Goal: Task Accomplishment & Management: Manage account settings

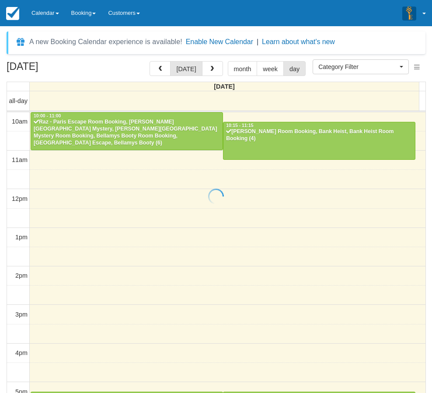
select select
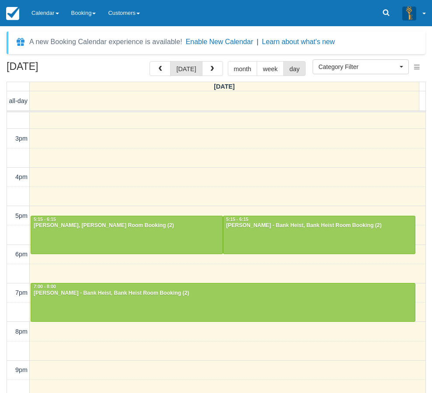
click at [3, 326] on div "September 25, 2025 today month week day Thursday all-day 10am 11am 12pm 1pm 2pm…" at bounding box center [216, 240] width 432 height 358
click at [47, 9] on link "Calendar" at bounding box center [45, 13] width 40 height 26
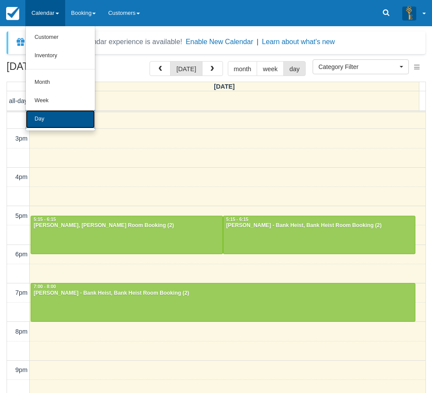
click at [53, 116] on link "Day" at bounding box center [60, 119] width 69 height 18
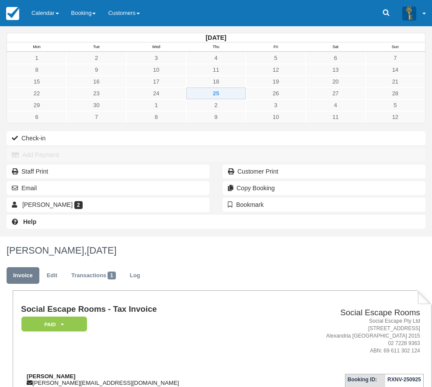
click at [76, 373] on strong "[PERSON_NAME]" at bounding box center [51, 376] width 49 height 7
drag, startPoint x: 139, startPoint y: 165, endPoint x: 157, endPoint y: 166, distance: 17.9
click at [76, 373] on strong "Paul Isaac" at bounding box center [51, 376] width 49 height 7
copy strong "Paul Isaac"
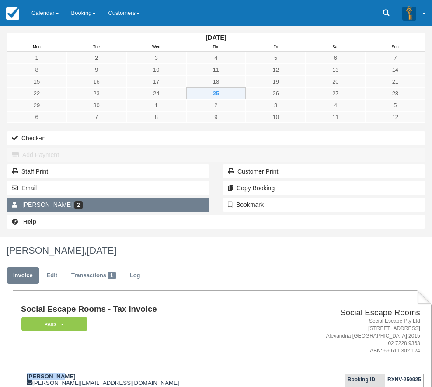
click at [67, 212] on link "Paul Isaac 2" at bounding box center [108, 205] width 203 height 14
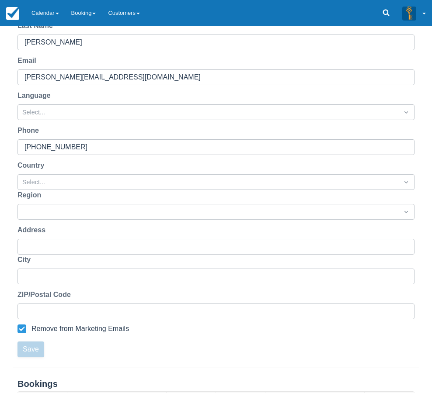
scroll to position [166, 0]
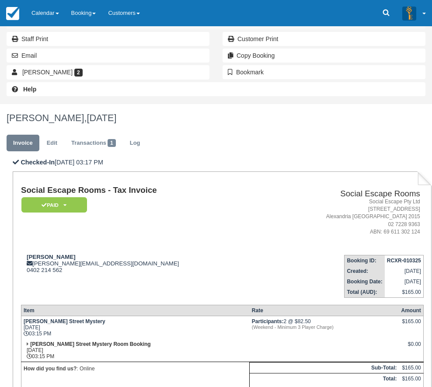
scroll to position [160, 0]
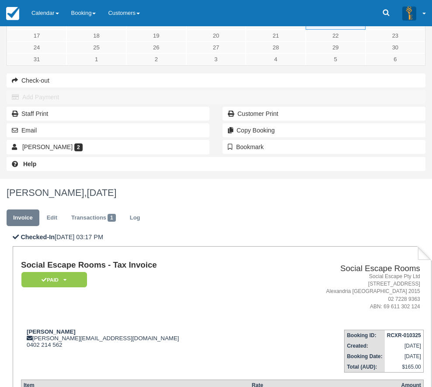
scroll to position [0, 0]
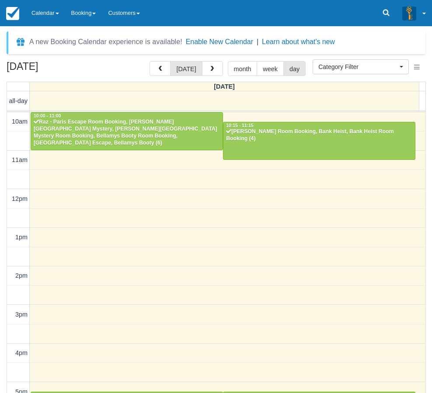
select select
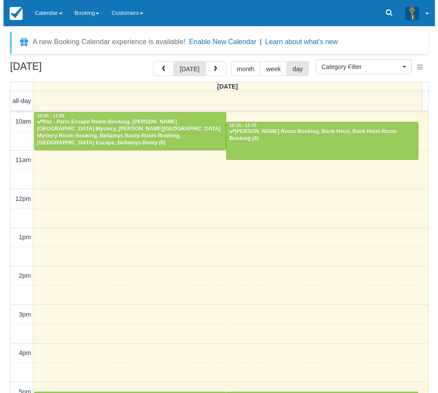
scroll to position [176, 0]
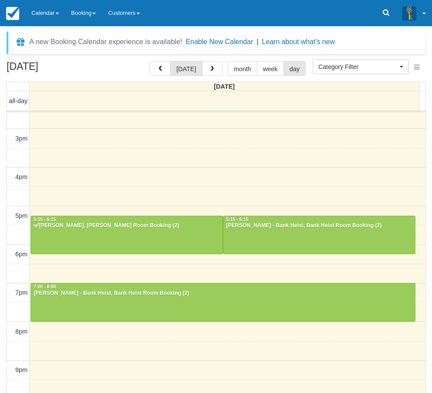
click at [3, 318] on div "September 25, 2025 today month week day Thursday all-day 10am 11am 12pm 1pm 2pm…" at bounding box center [216, 240] width 432 height 358
click at [4, 302] on div "September 25, 2025 today month week day Thursday all-day 10am 11am 12pm 1pm 2pm…" at bounding box center [216, 240] width 432 height 358
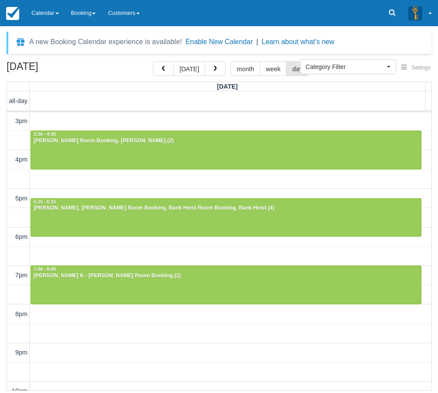
scroll to position [204, 0]
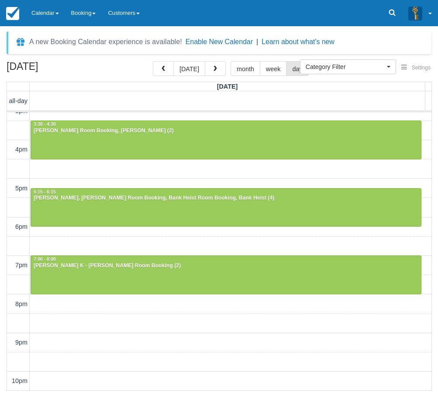
click at [111, 326] on div "10am 11am 12pm 1pm 2pm 3pm 4pm 5pm 6pm 7pm 8pm 9pm 10pm 11:45 - 12:45 Kristen H…" at bounding box center [219, 150] width 425 height 483
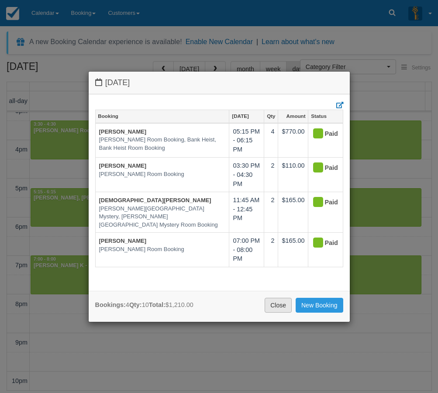
click at [277, 304] on link "Close" at bounding box center [278, 305] width 27 height 15
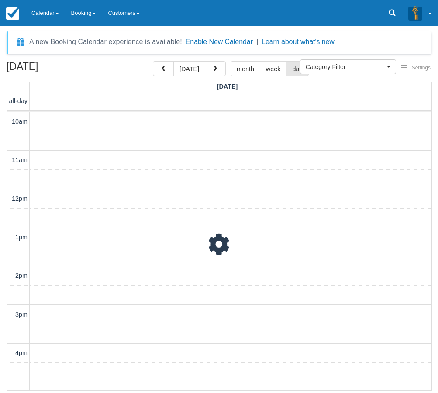
scroll to position [204, 0]
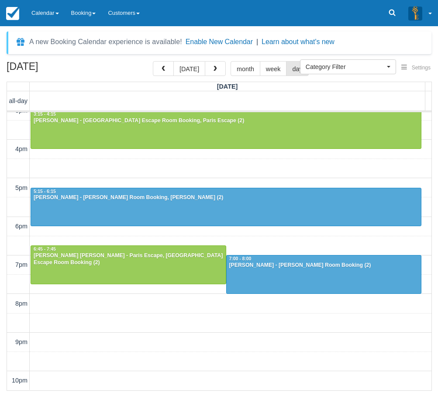
click at [219, 346] on div "10am 11am 12pm 1pm 2pm 3pm 4pm 5pm 6pm 7pm 8pm 9pm 10pm 12:00 - 1:00 Ben Stanic…" at bounding box center [219, 149] width 425 height 483
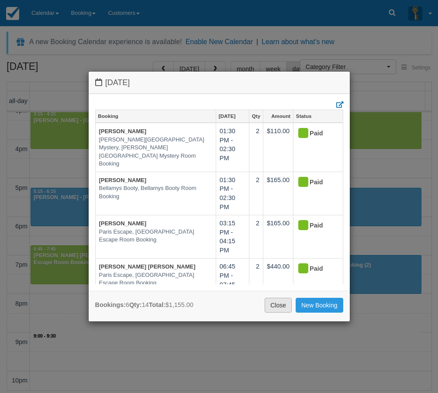
click at [276, 306] on link "Close" at bounding box center [278, 305] width 27 height 15
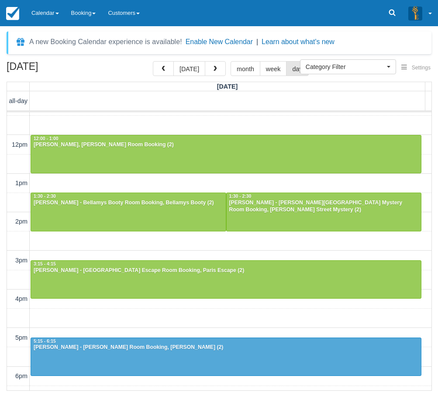
scroll to position [29, 0]
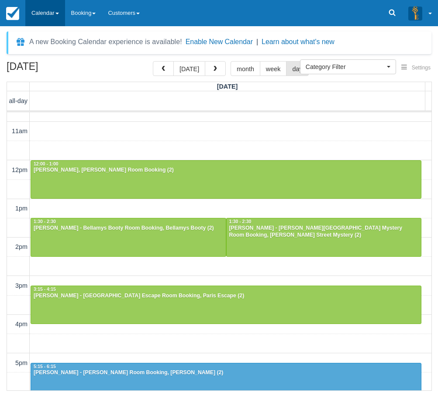
click at [45, 19] on link "Calendar" at bounding box center [45, 13] width 40 height 26
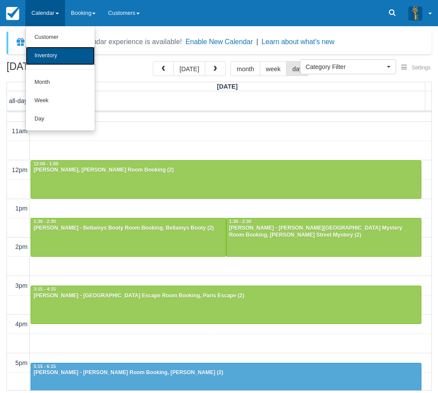
click at [58, 56] on link "Inventory" at bounding box center [60, 56] width 69 height 18
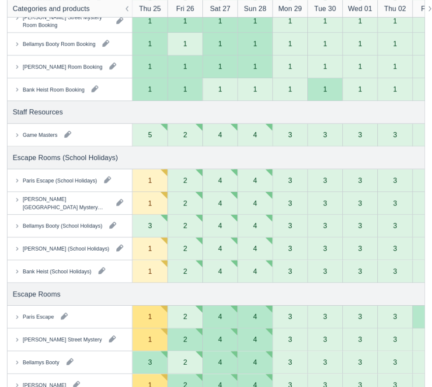
scroll to position [262, 0]
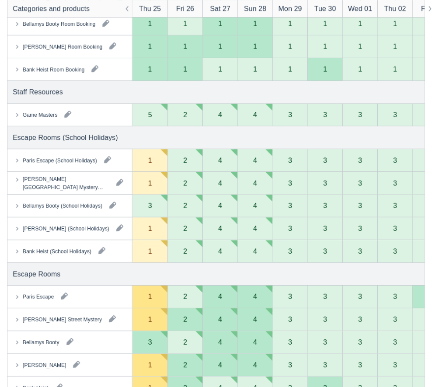
click at [3, 298] on div "Categories All Items All Search Categories and products Thu 25 Fri 26 Sat 27 Su…" at bounding box center [216, 224] width 432 height 795
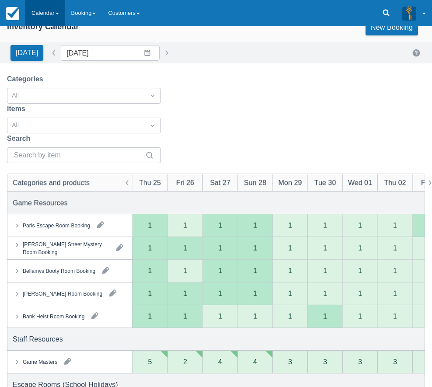
scroll to position [0, 0]
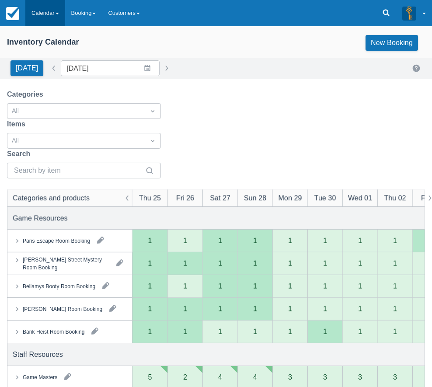
click at [37, 11] on link "Calendar" at bounding box center [45, 13] width 40 height 26
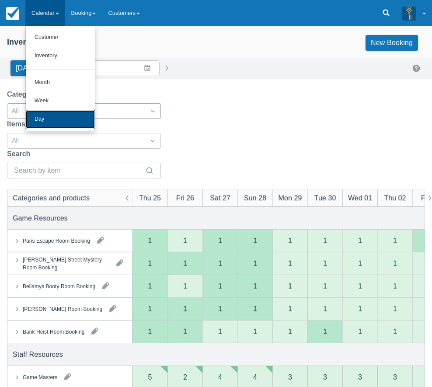
drag, startPoint x: 42, startPoint y: 115, endPoint x: 48, endPoint y: 114, distance: 6.4
click at [40, 115] on link "Day" at bounding box center [60, 119] width 69 height 18
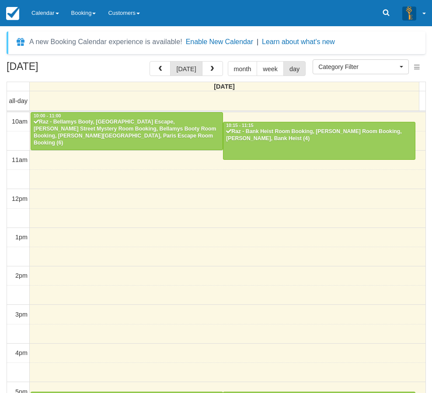
select select
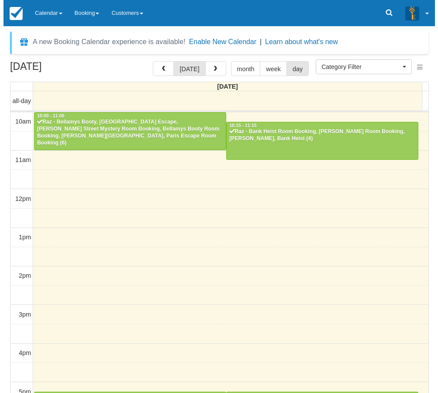
scroll to position [176, 0]
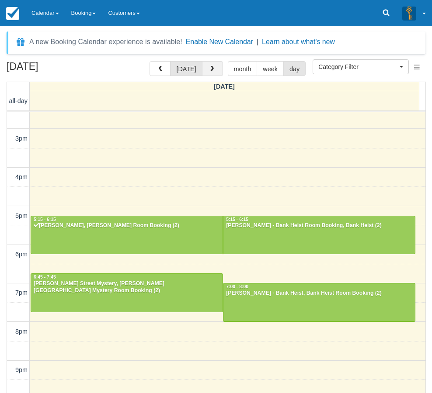
click at [210, 69] on span "button" at bounding box center [212, 69] width 6 height 6
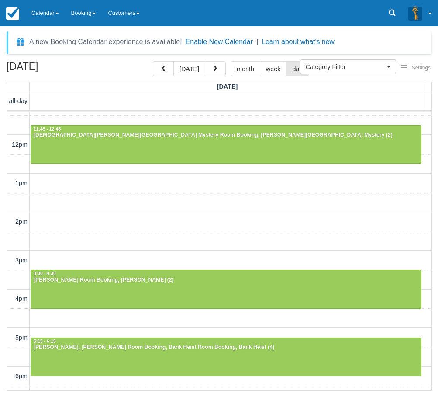
scroll to position [204, 0]
